Goal: Information Seeking & Learning: Check status

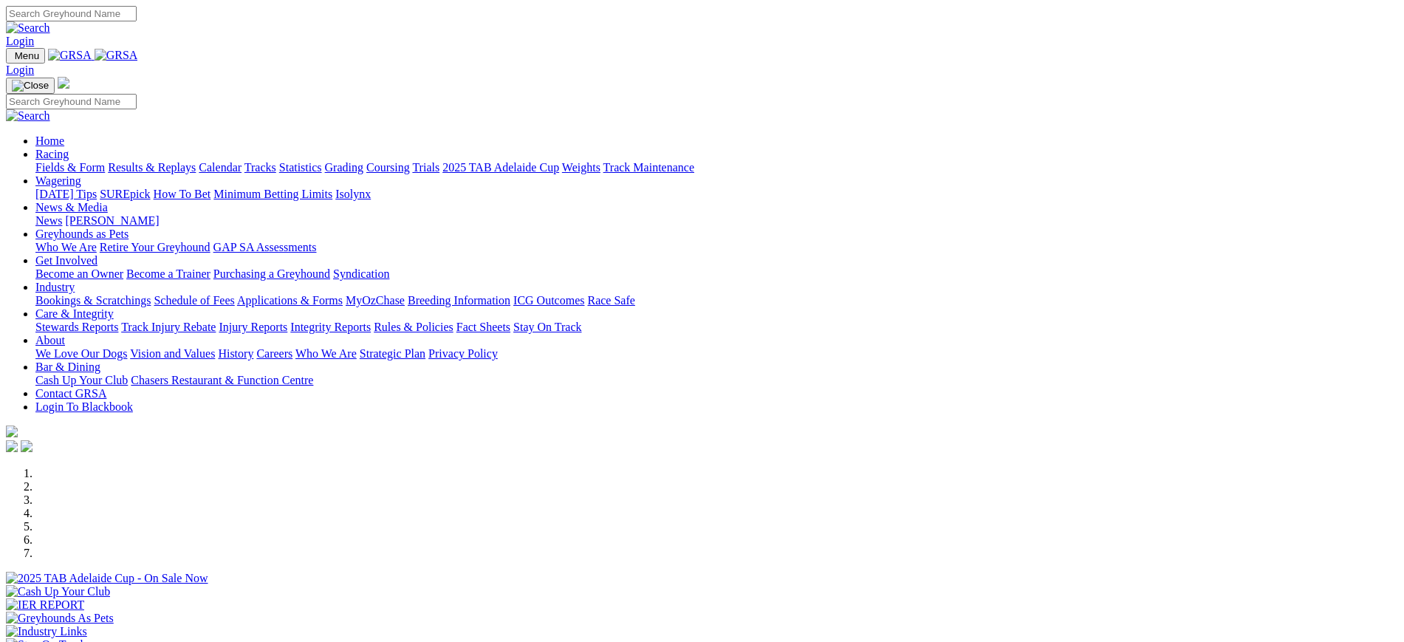
click at [159, 214] on link "[PERSON_NAME]" at bounding box center [112, 220] width 94 height 13
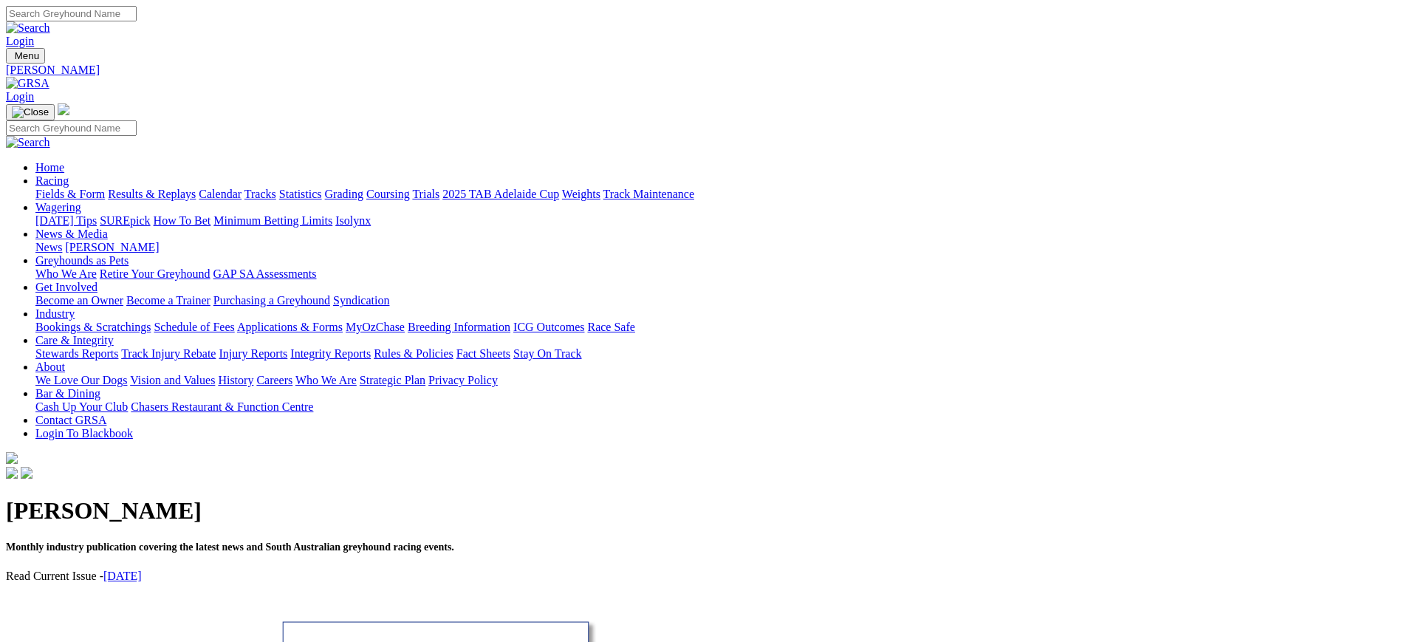
click at [62, 241] on link "News" at bounding box center [48, 247] width 27 height 13
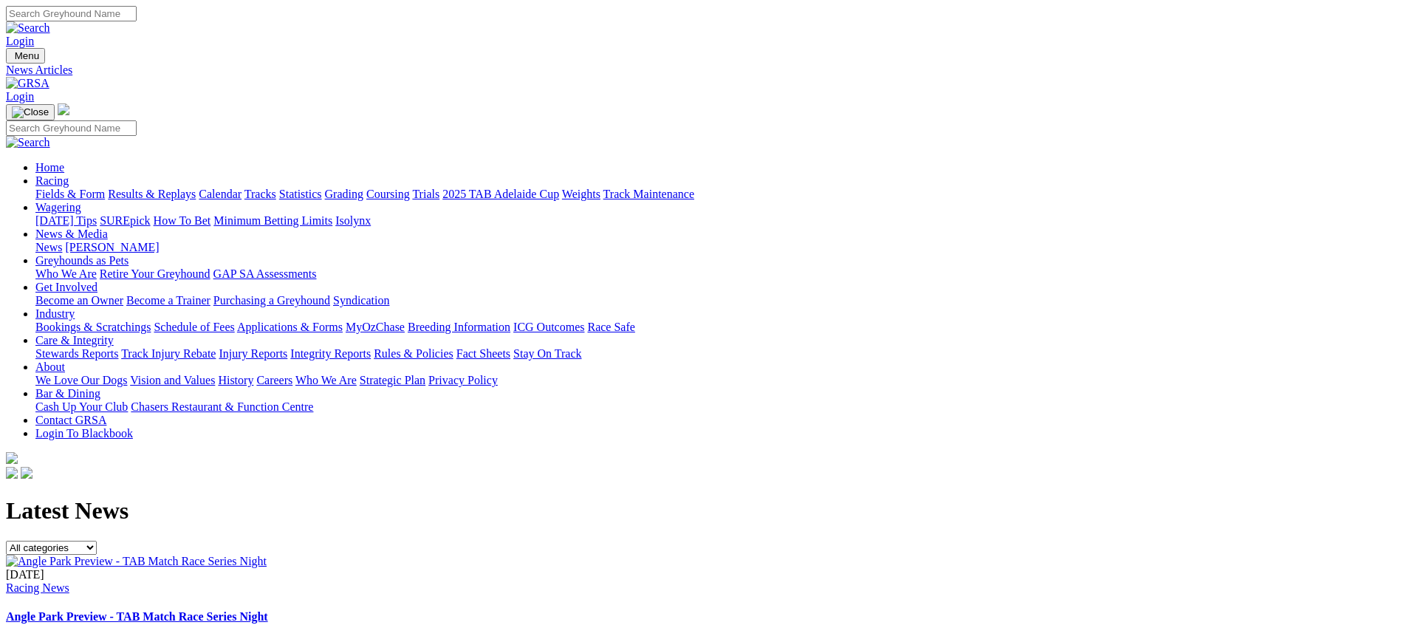
click at [49, 77] on img at bounding box center [28, 83] width 44 height 13
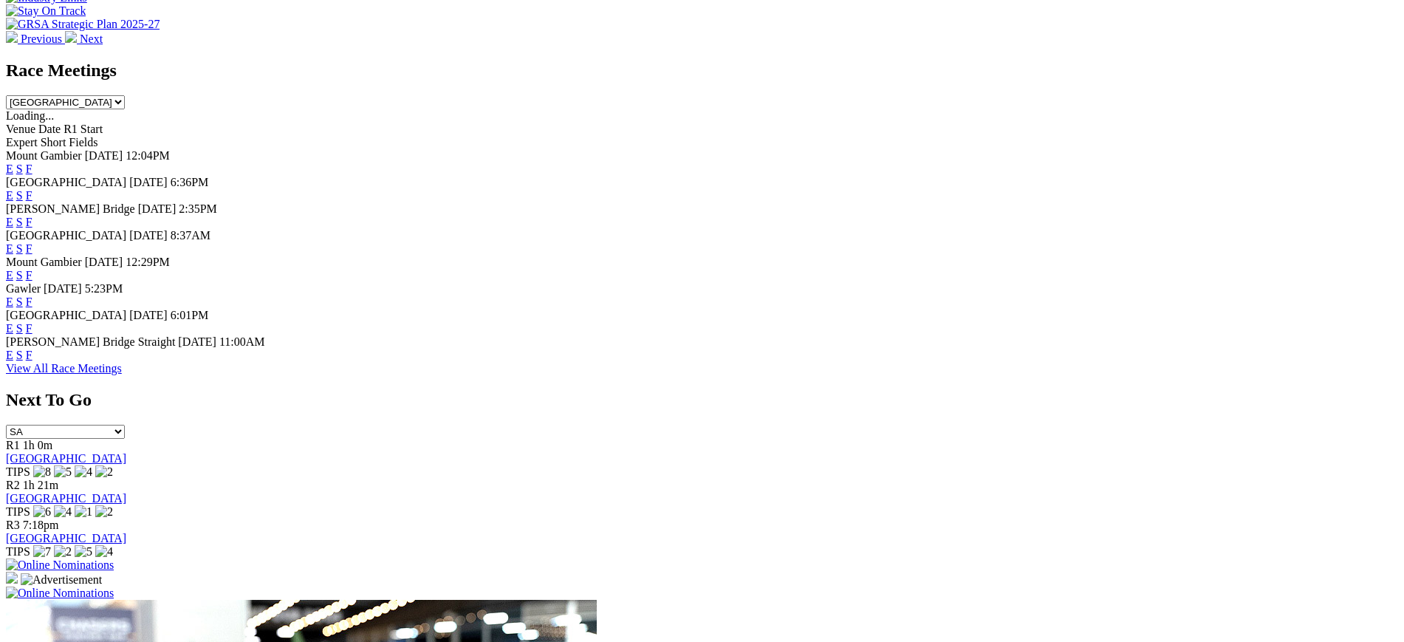
scroll to position [639, 0]
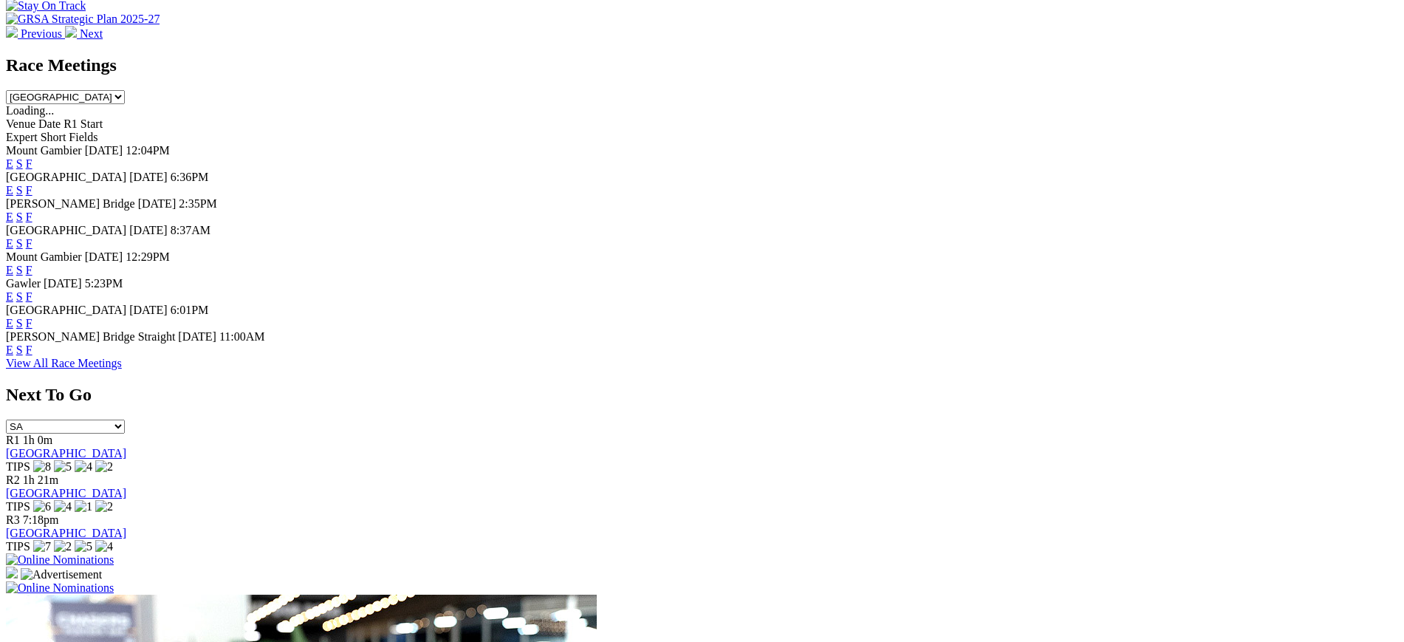
click at [33, 356] on link "F" at bounding box center [29, 350] width 7 height 13
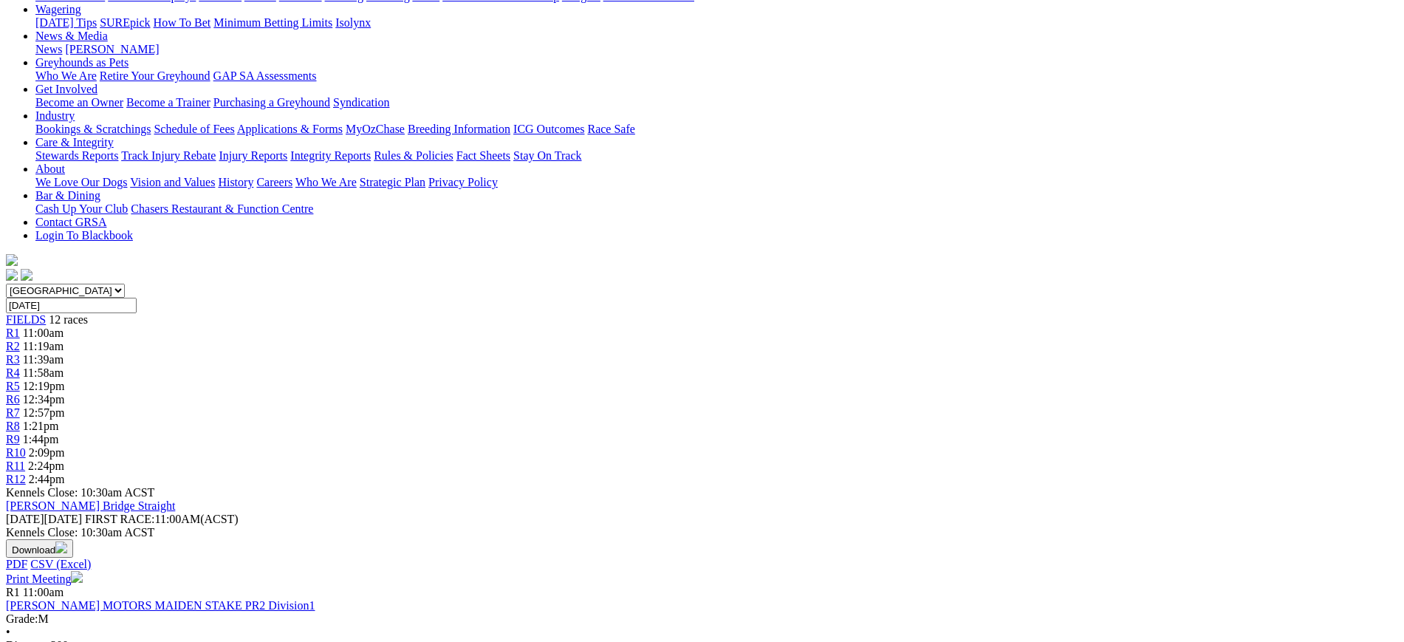
scroll to position [202, 0]
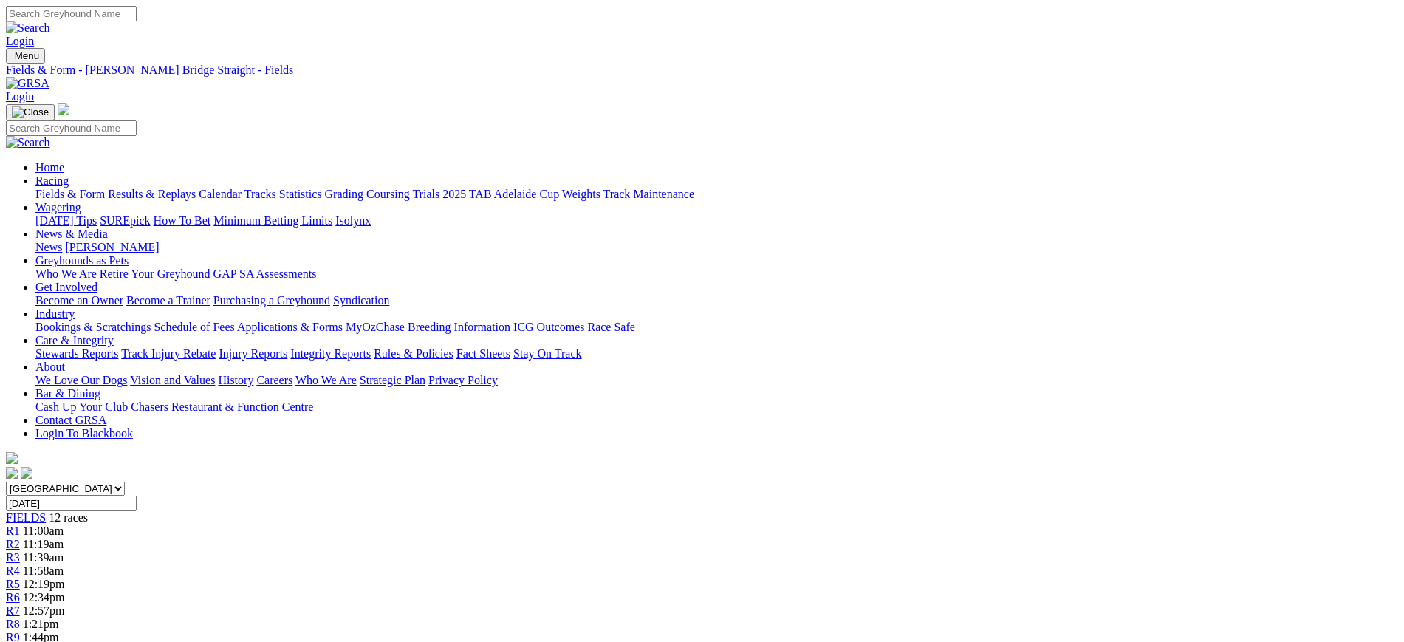
click at [324, 69] on div "Menu Fields & Form - Murray Bridge Straight - Fields Login Home Racing Fields &…" at bounding box center [702, 265] width 1393 height 434
click at [49, 77] on img at bounding box center [28, 83] width 44 height 13
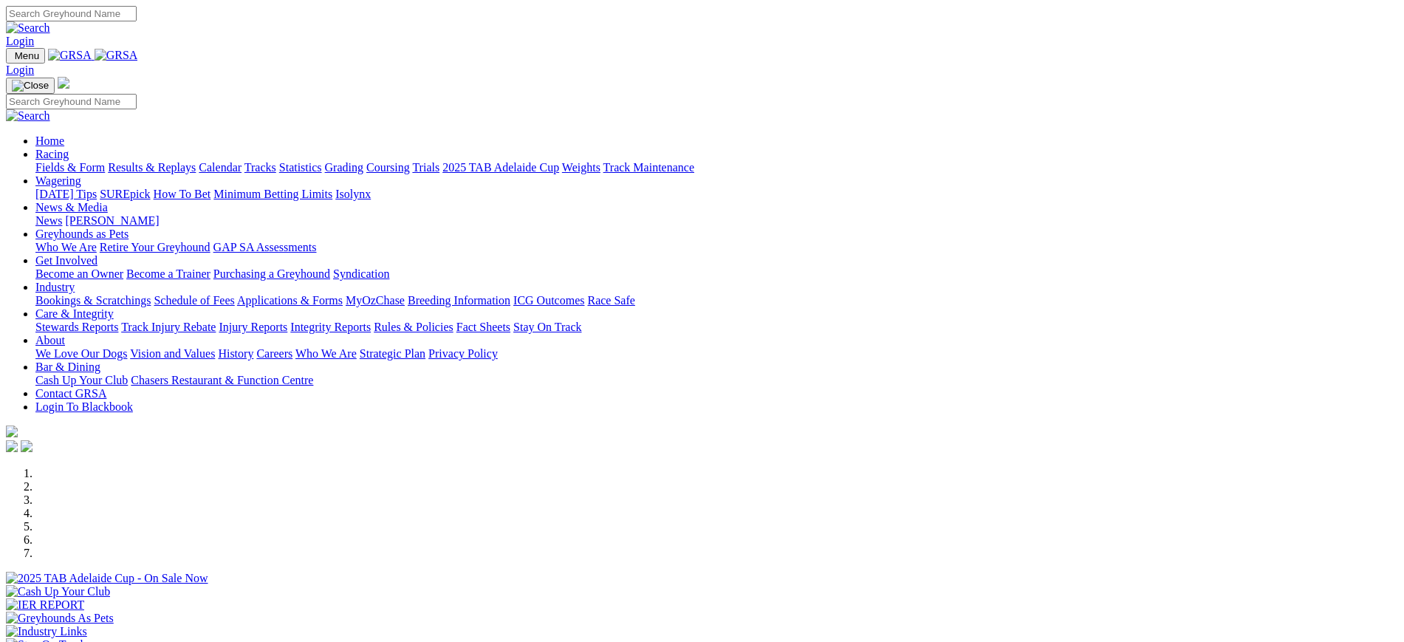
scroll to position [516, 0]
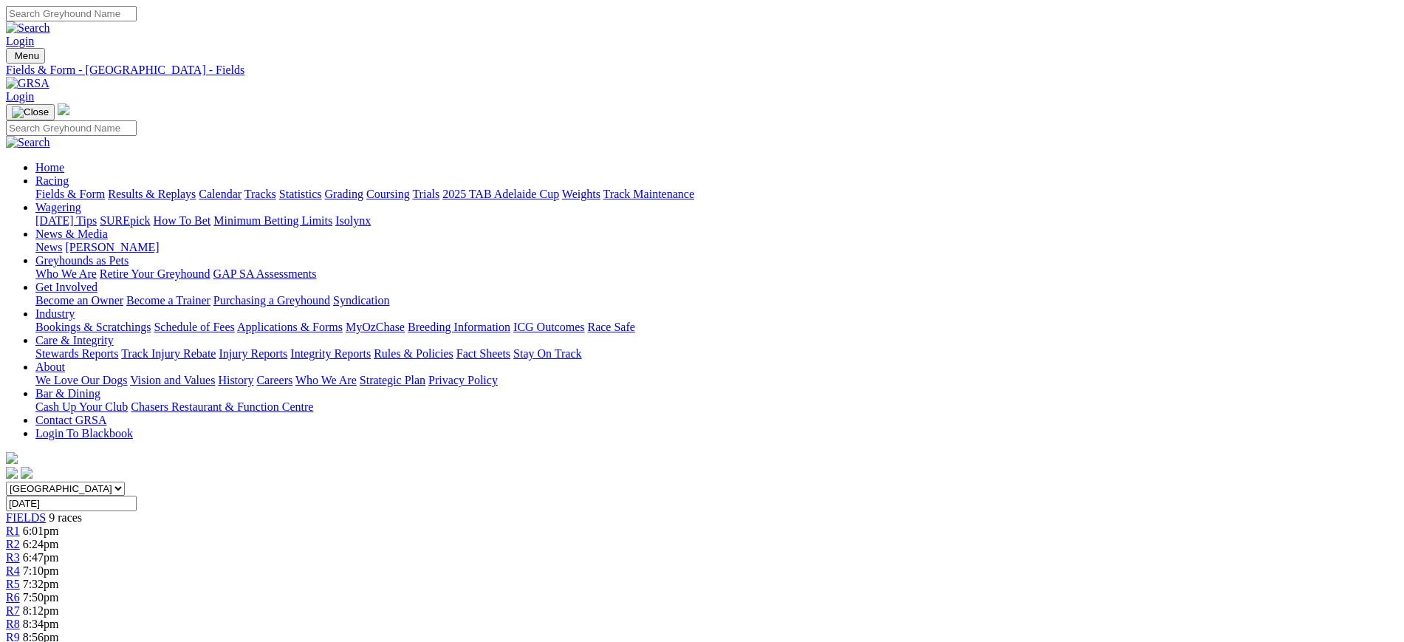
click at [49, 77] on img at bounding box center [28, 83] width 44 height 13
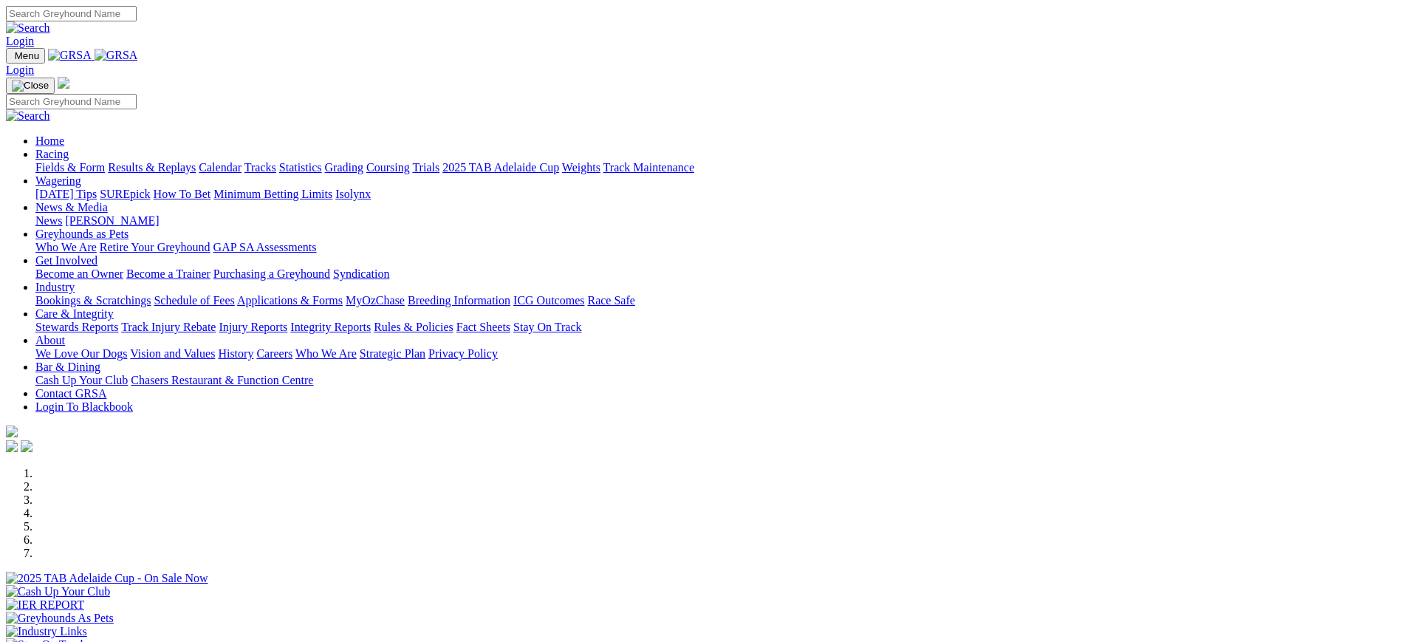
click at [159, 214] on link "[PERSON_NAME]" at bounding box center [112, 220] width 94 height 13
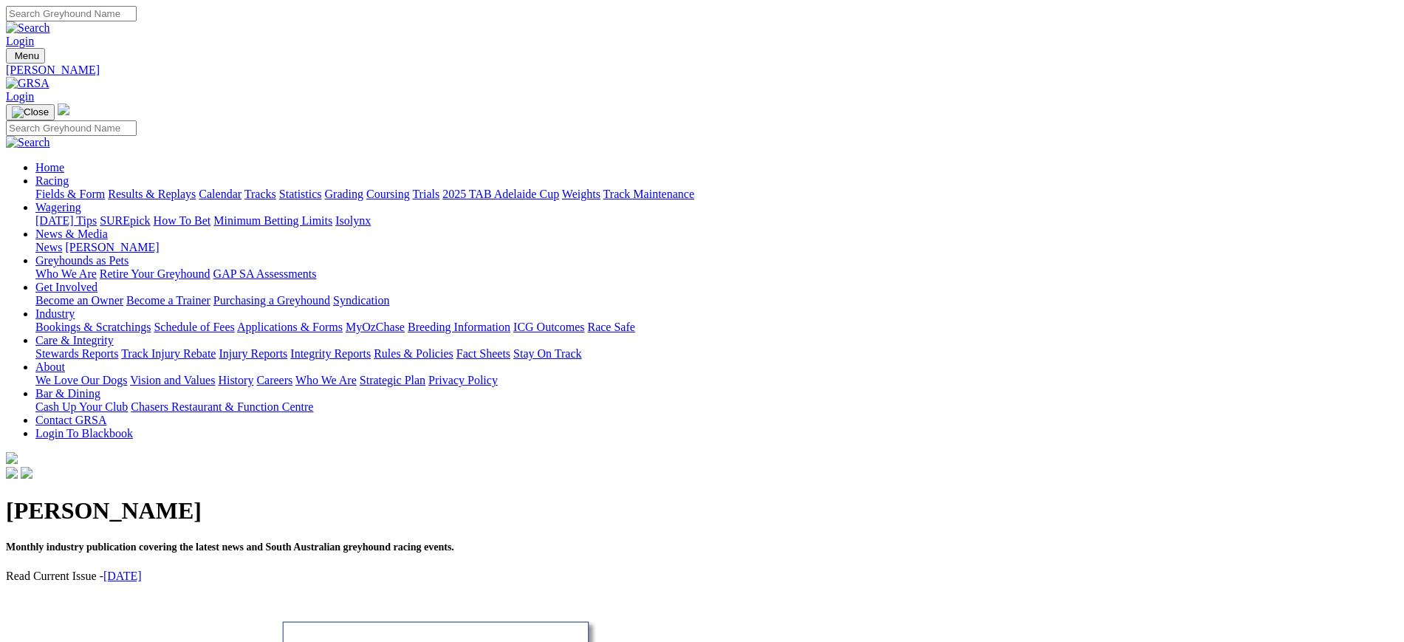
click at [62, 241] on link "News" at bounding box center [48, 247] width 27 height 13
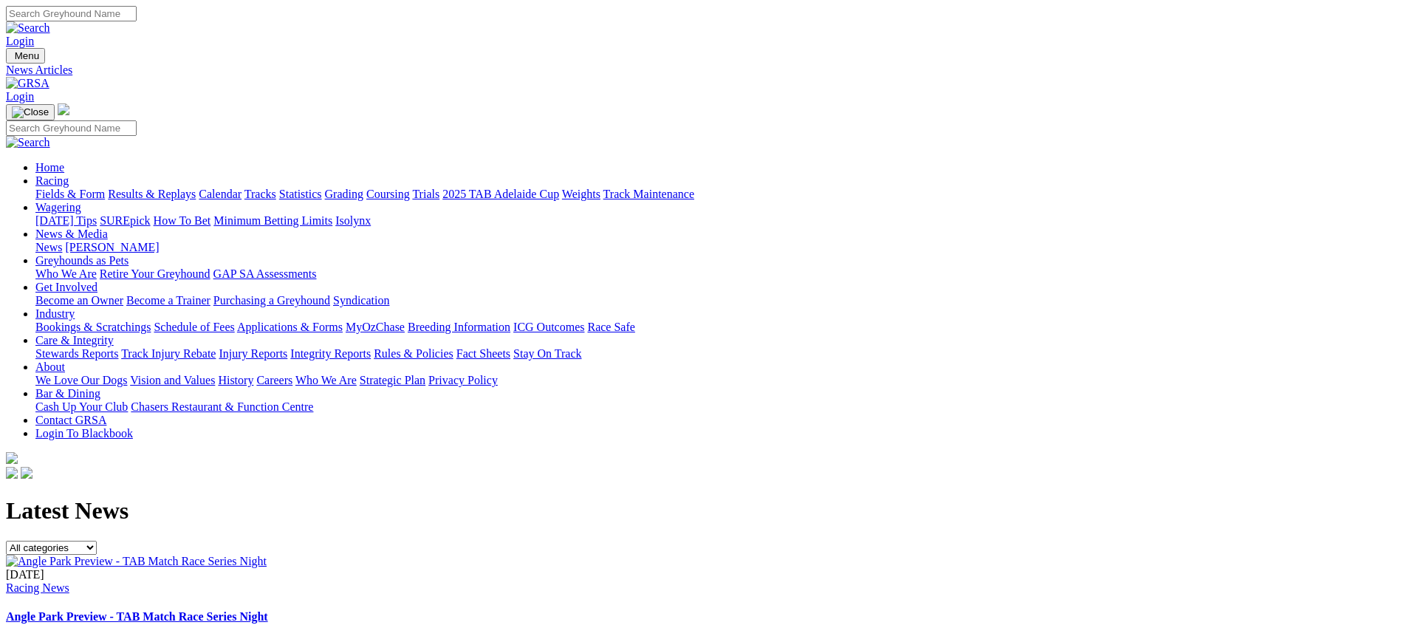
click at [49, 77] on img at bounding box center [28, 83] width 44 height 13
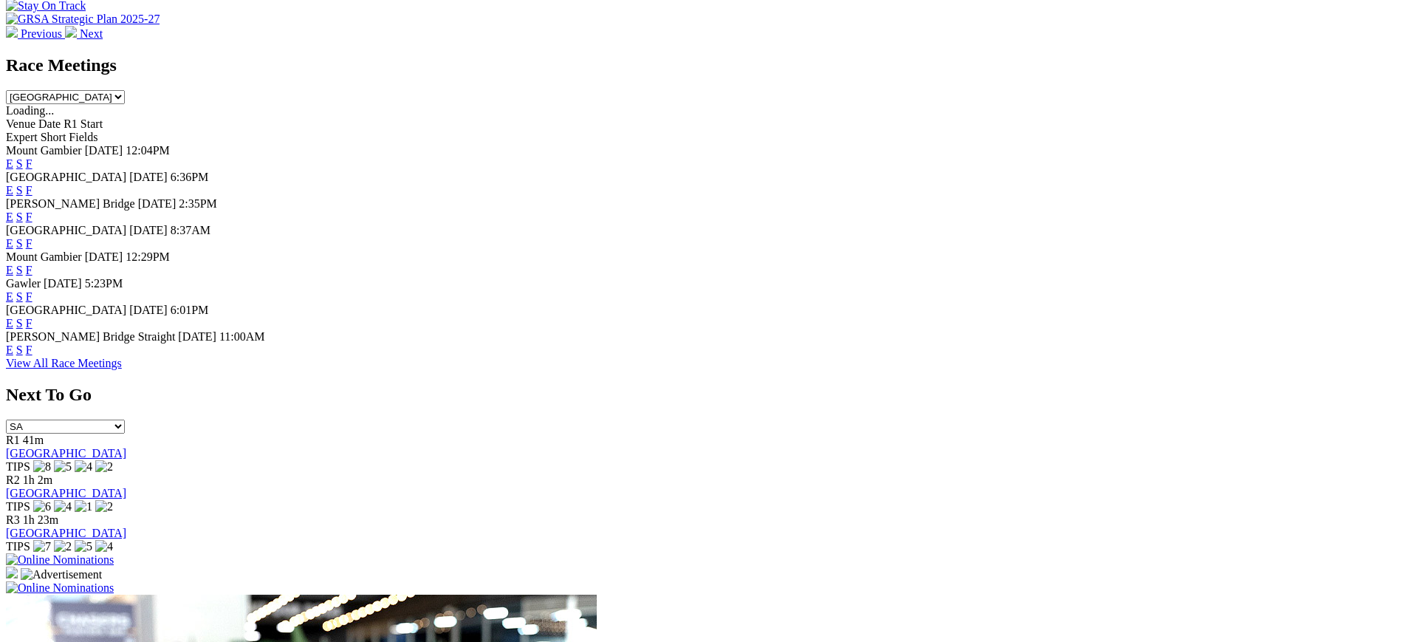
scroll to position [643, 0]
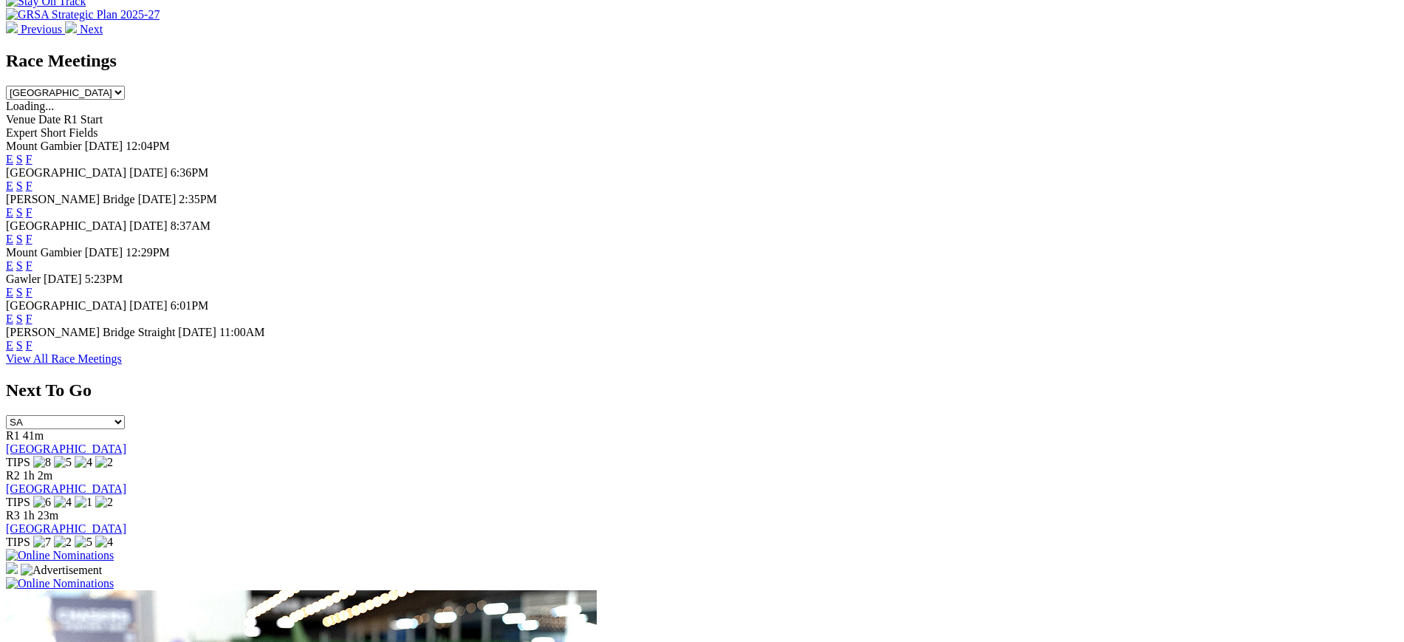
click at [33, 325] on link "F" at bounding box center [29, 319] width 7 height 13
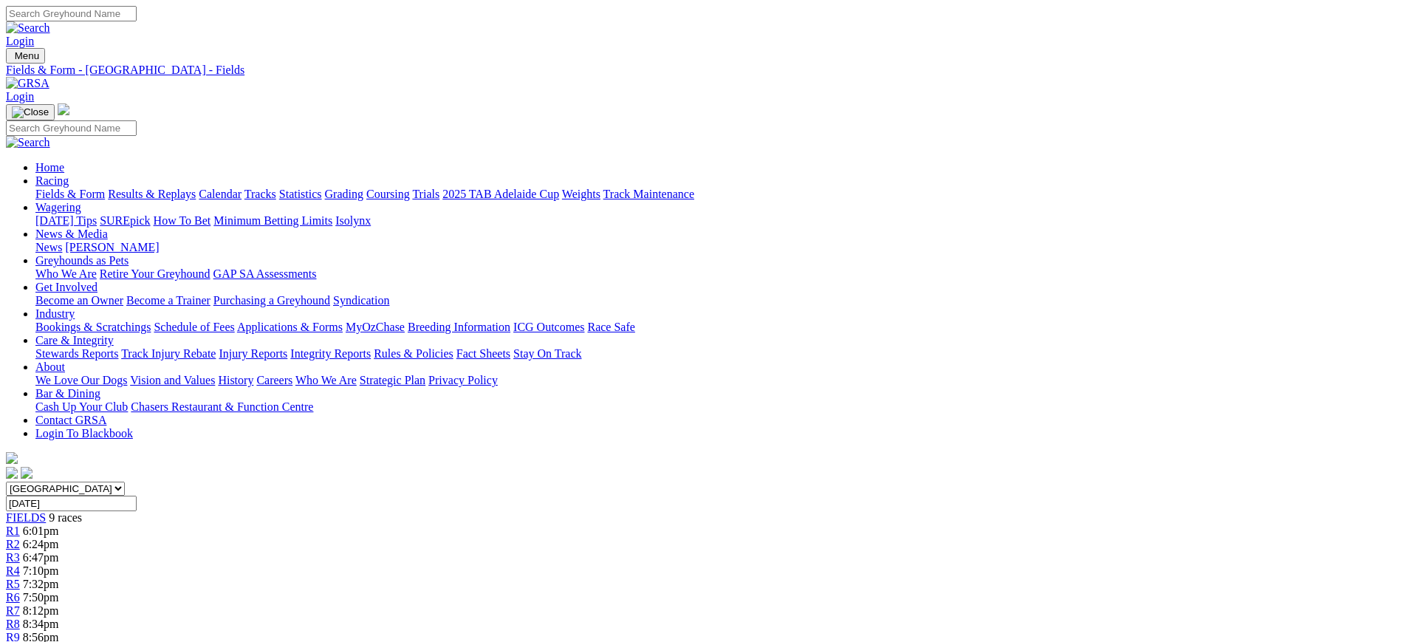
click at [49, 77] on img at bounding box center [28, 83] width 44 height 13
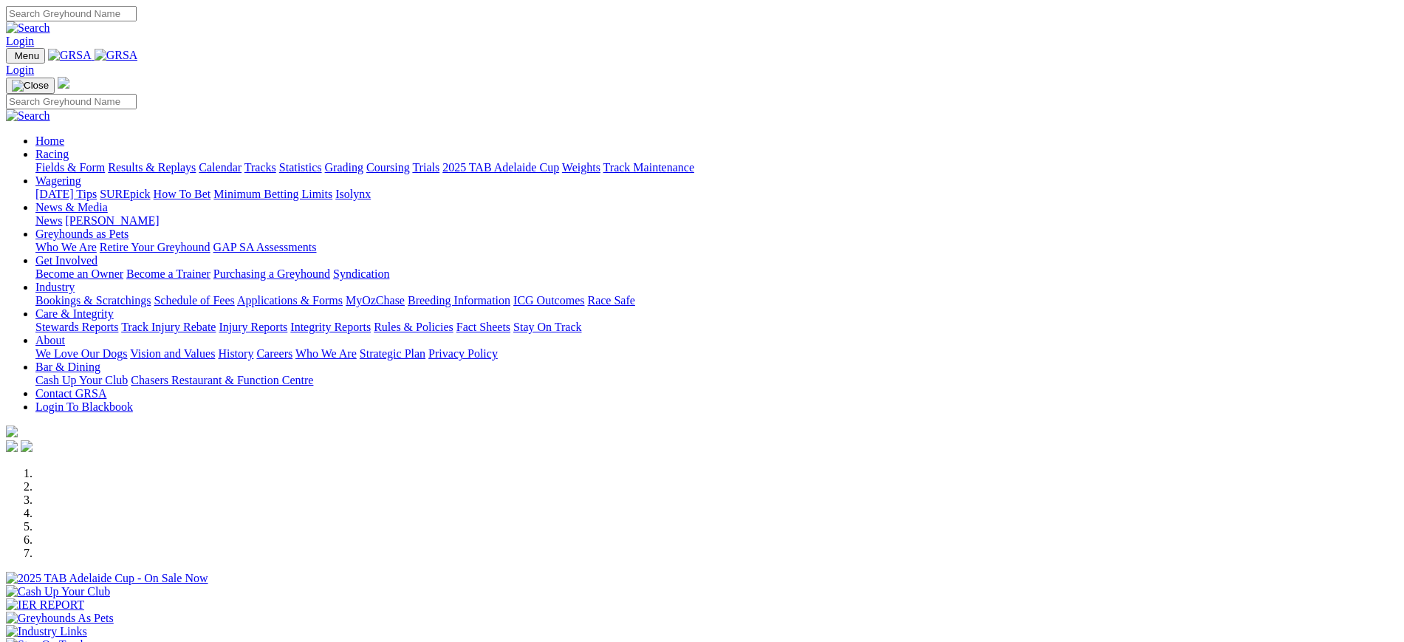
scroll to position [705, 0]
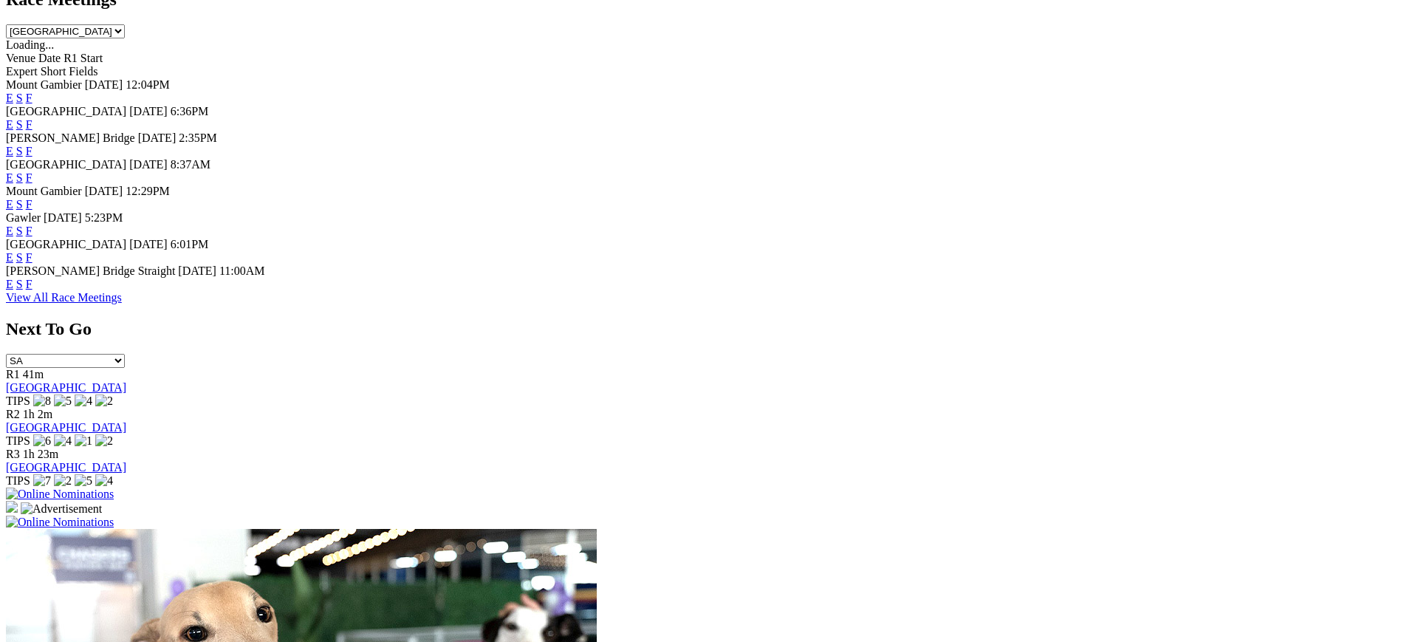
click at [33, 264] on link "F" at bounding box center [29, 257] width 7 height 13
